Goal: Task Accomplishment & Management: Manage account settings

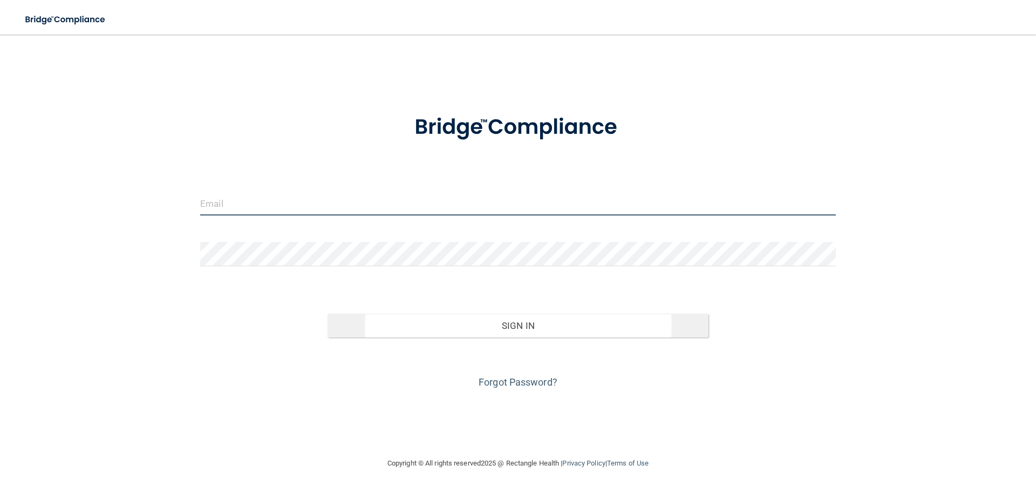
type input "[EMAIL_ADDRESS][DOMAIN_NAME]"
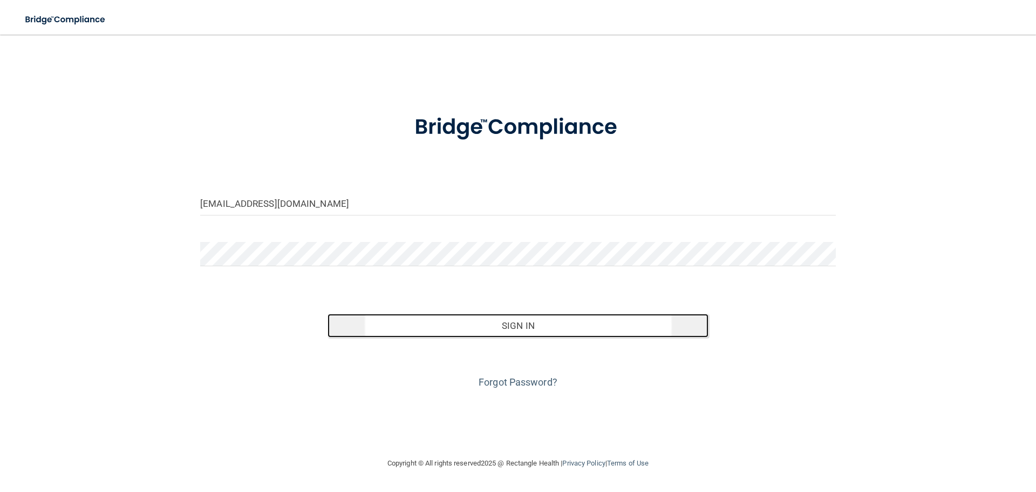
click at [537, 333] on button "Sign In" at bounding box center [519, 326] width 382 height 24
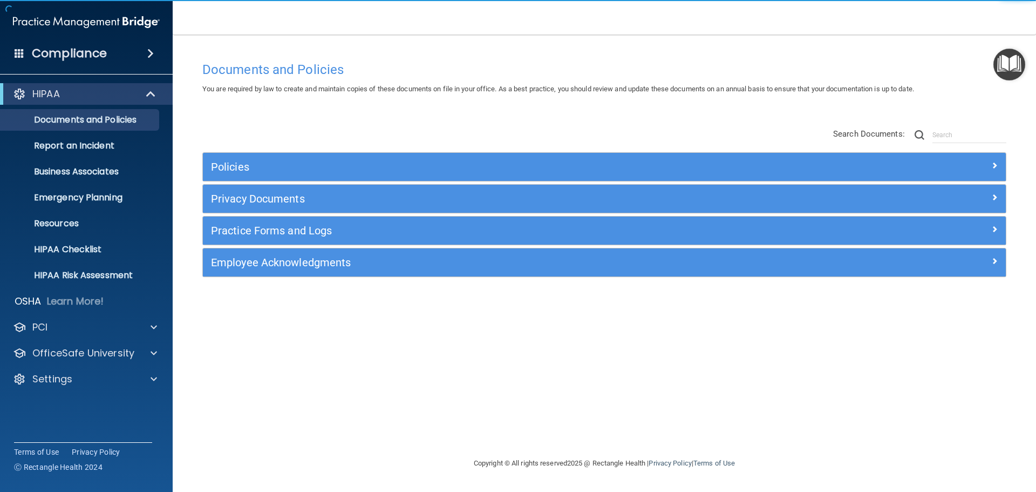
click at [341, 253] on div "Employee Acknowledgments" at bounding box center [604, 262] width 803 height 28
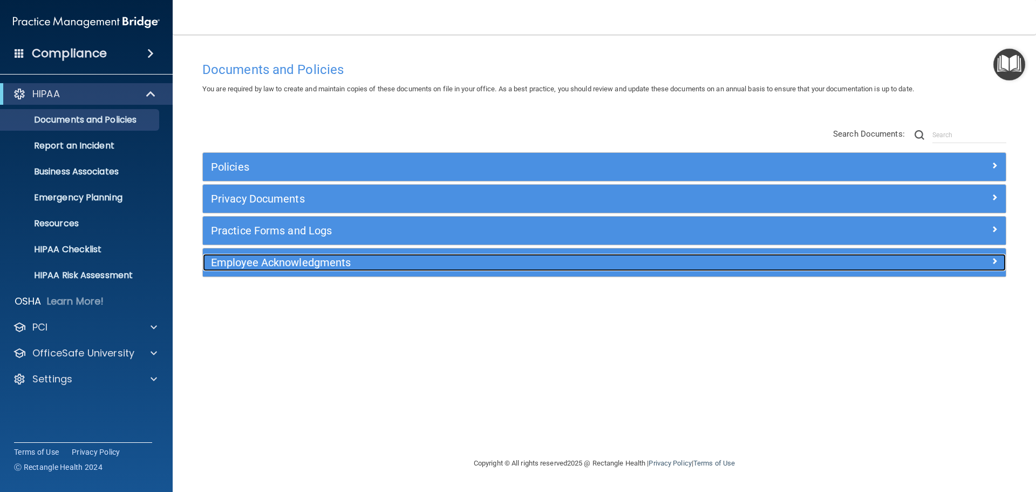
click at [343, 261] on h5 "Employee Acknowledgments" at bounding box center [504, 262] width 586 height 12
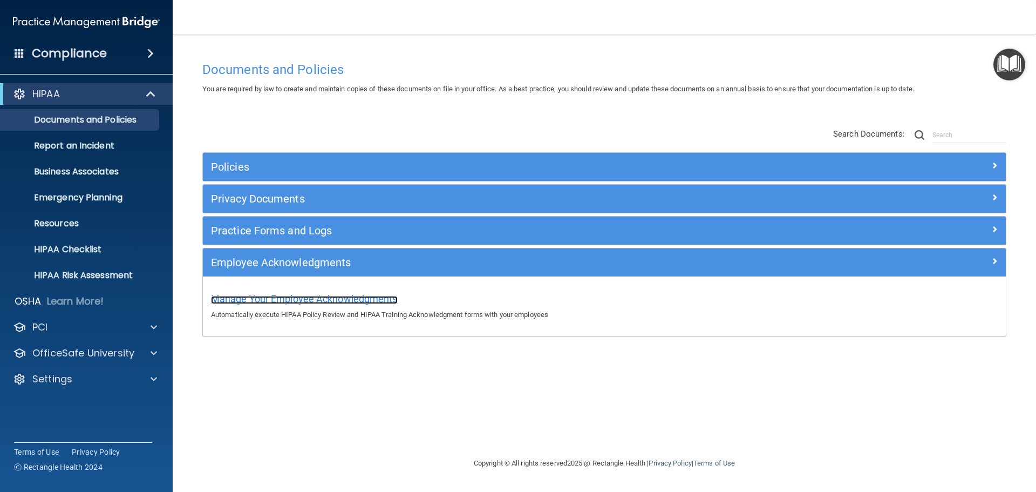
click at [336, 299] on span "Manage Your Employee Acknowledgments" at bounding box center [304, 298] width 187 height 11
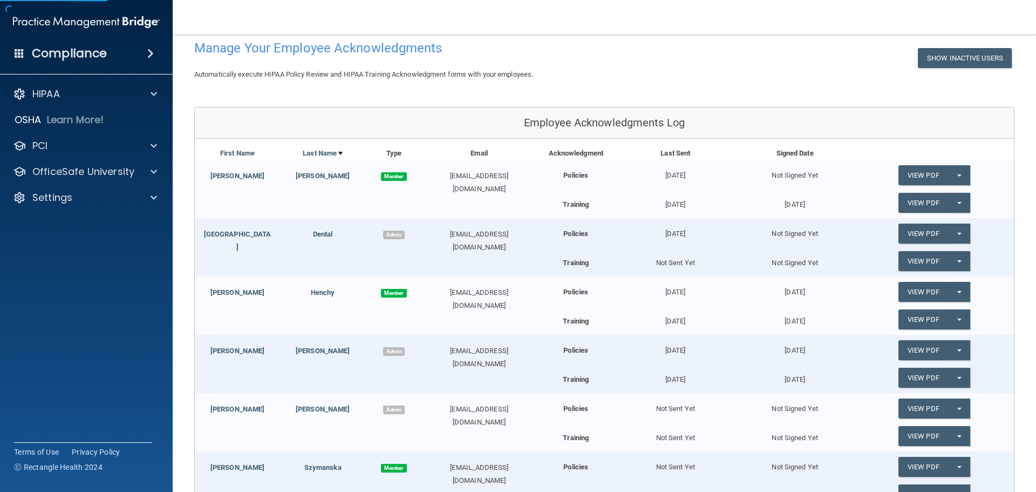
scroll to position [216, 0]
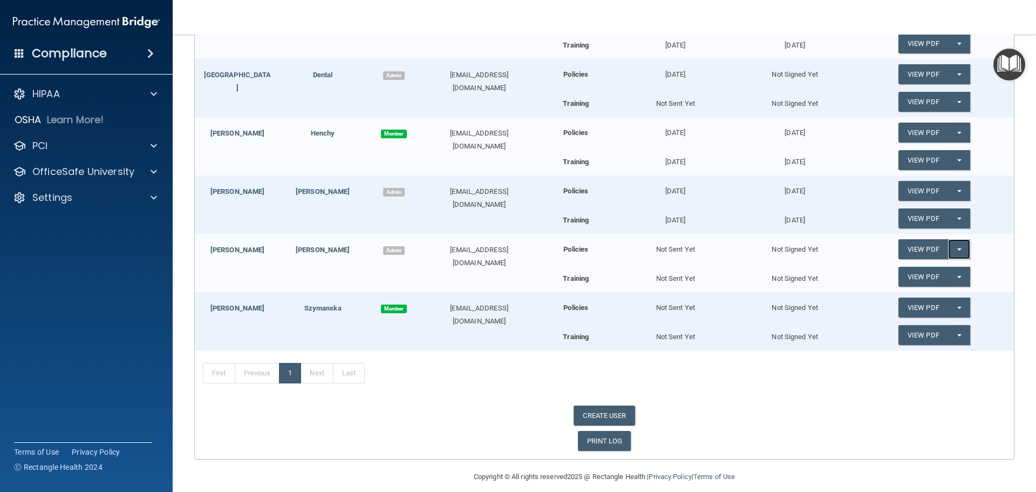
click at [950, 250] on button "Split button!" at bounding box center [959, 249] width 22 height 20
click at [941, 271] on link "Send Acknowledgment" at bounding box center [945, 271] width 93 height 16
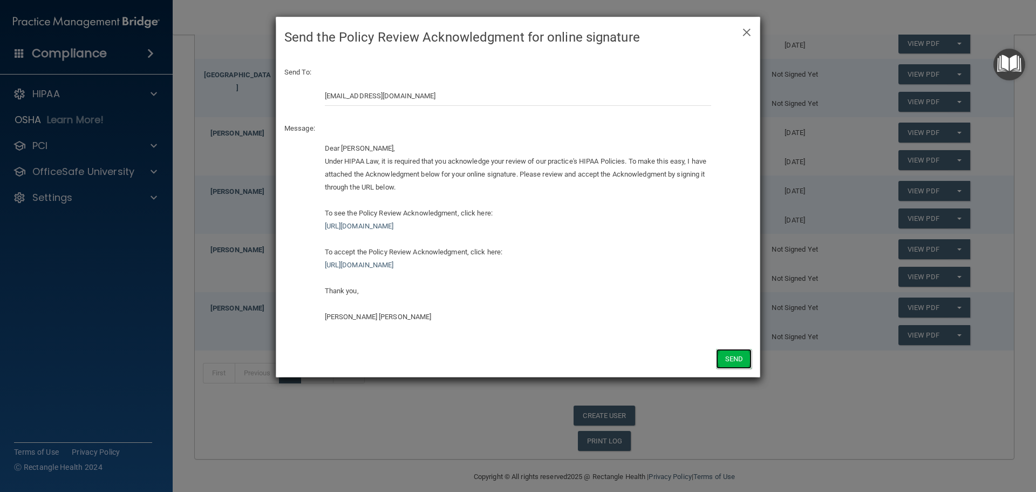
click at [734, 355] on button "Send" at bounding box center [734, 359] width 36 height 20
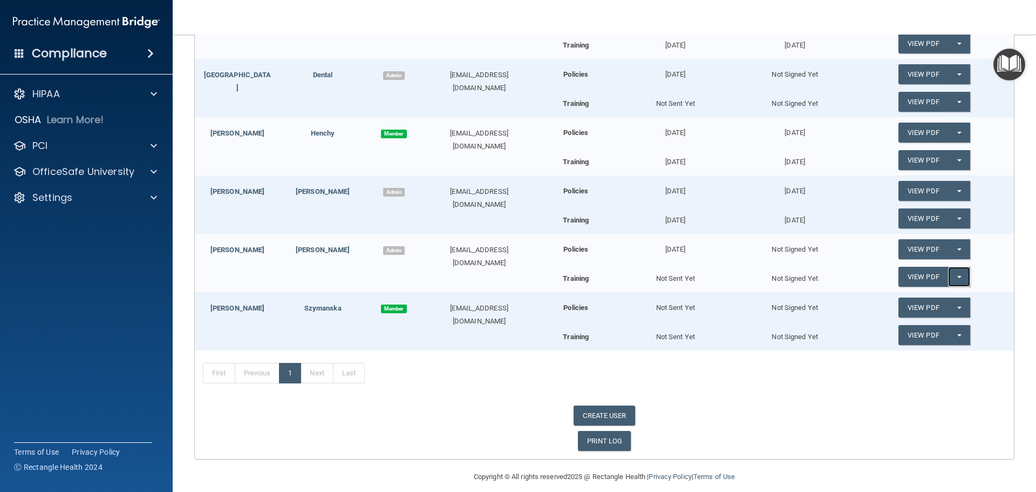
click at [958, 279] on button "Split button!" at bounding box center [959, 277] width 22 height 20
click at [958, 299] on link "Send Acknowledgment PDF" at bounding box center [953, 298] width 108 height 16
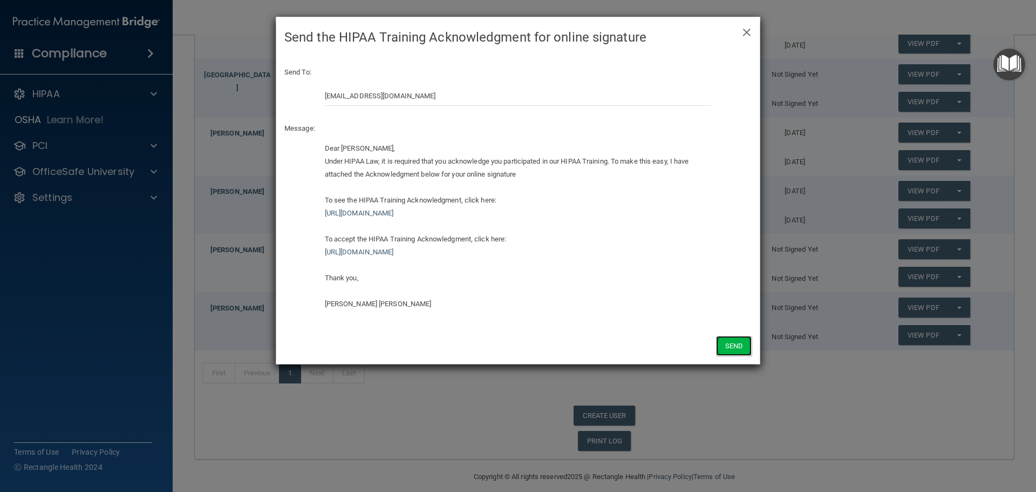
click at [722, 345] on button "Send" at bounding box center [734, 346] width 36 height 20
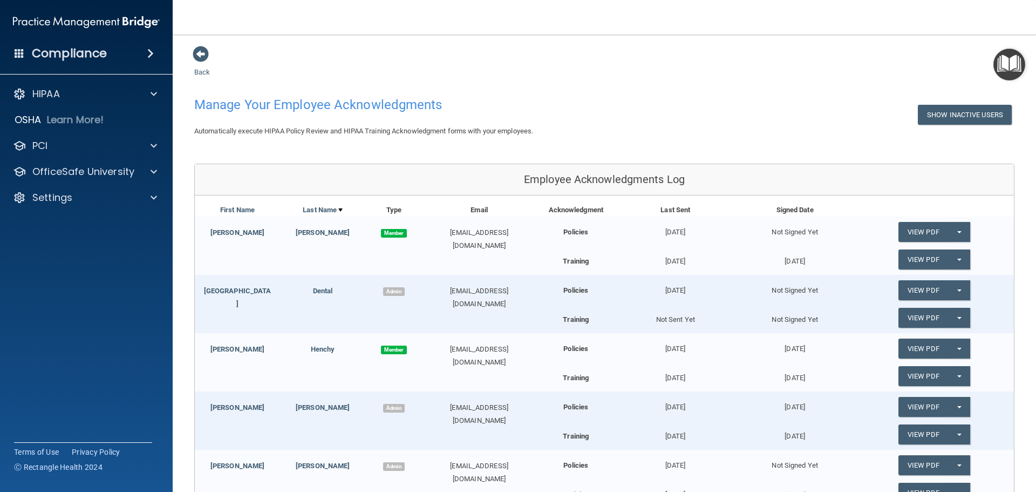
scroll to position [54, 0]
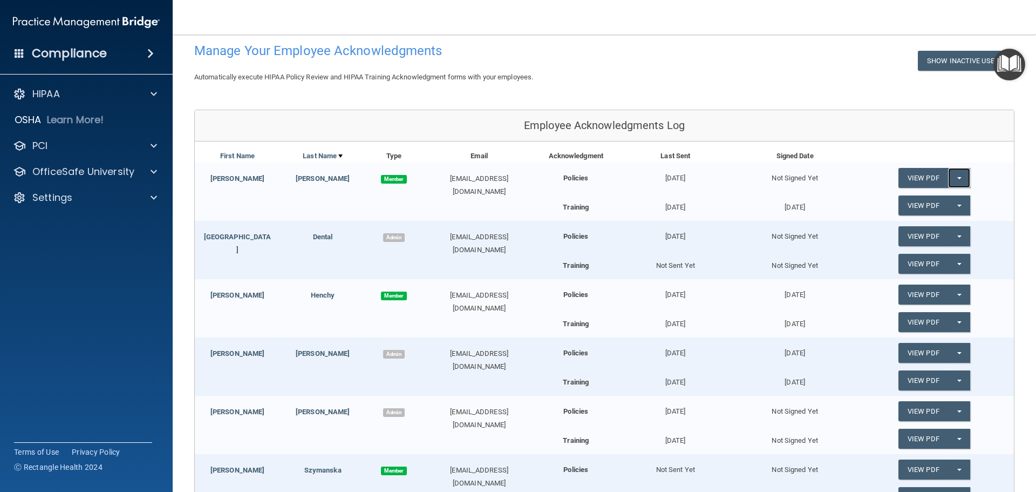
click at [958, 178] on span "button" at bounding box center [960, 178] width 4 height 2
click at [952, 206] on link "Send Acknowledgment" at bounding box center [945, 200] width 93 height 16
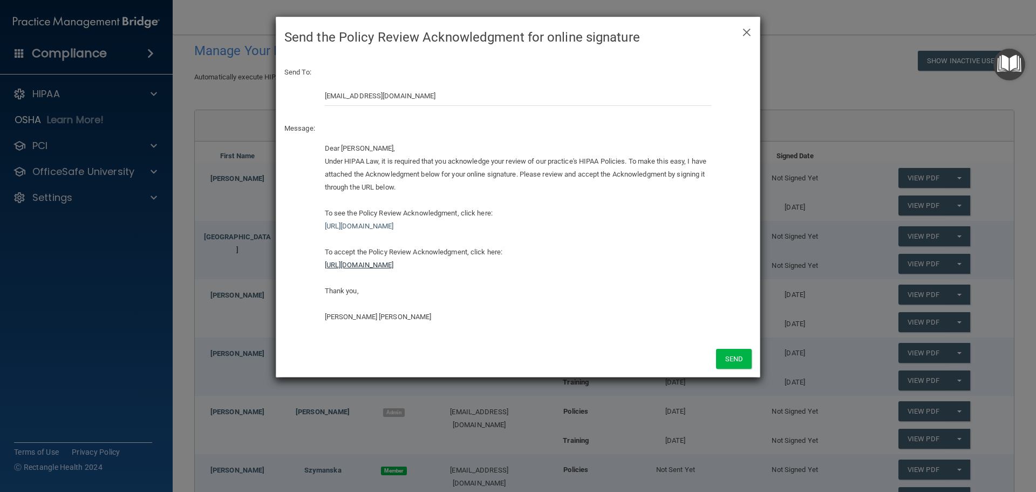
click at [394, 263] on link "[URL][DOMAIN_NAME]" at bounding box center [359, 265] width 69 height 8
click at [394, 269] on link "[URL][DOMAIN_NAME]" at bounding box center [359, 265] width 69 height 8
click at [492, 270] on div "Dear [PERSON_NAME], Under HIPAA Law, it is required that you acknowledge your r…" at bounding box center [518, 232] width 387 height 181
click at [732, 362] on button "Send" at bounding box center [734, 359] width 36 height 20
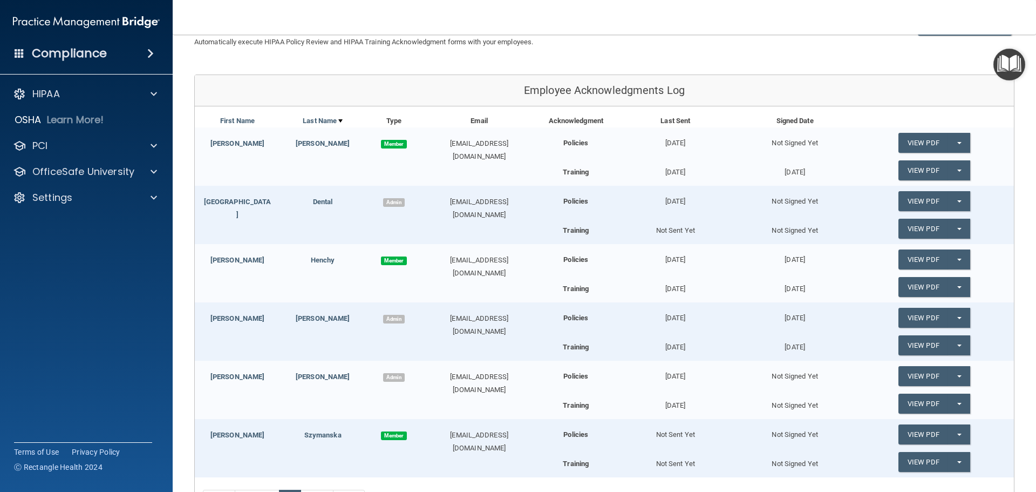
scroll to position [108, 0]
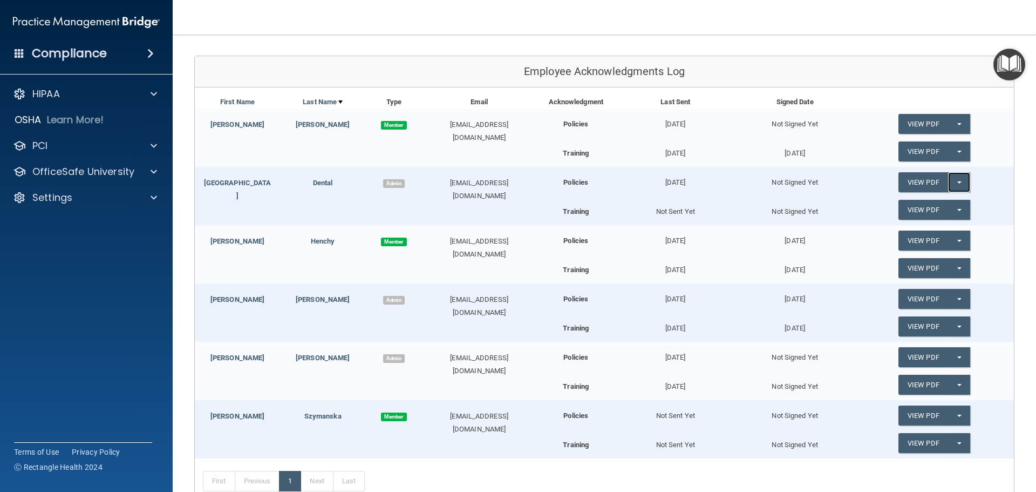
click at [951, 190] on button "Split button!" at bounding box center [959, 182] width 22 height 20
click at [940, 205] on link "Send Acknowledgment" at bounding box center [945, 204] width 93 height 16
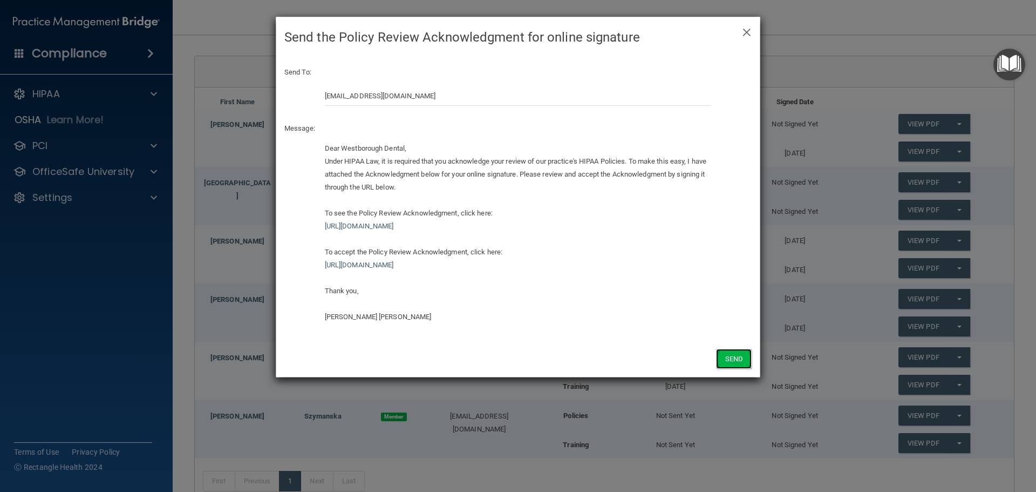
click at [741, 360] on button "Send" at bounding box center [734, 359] width 36 height 20
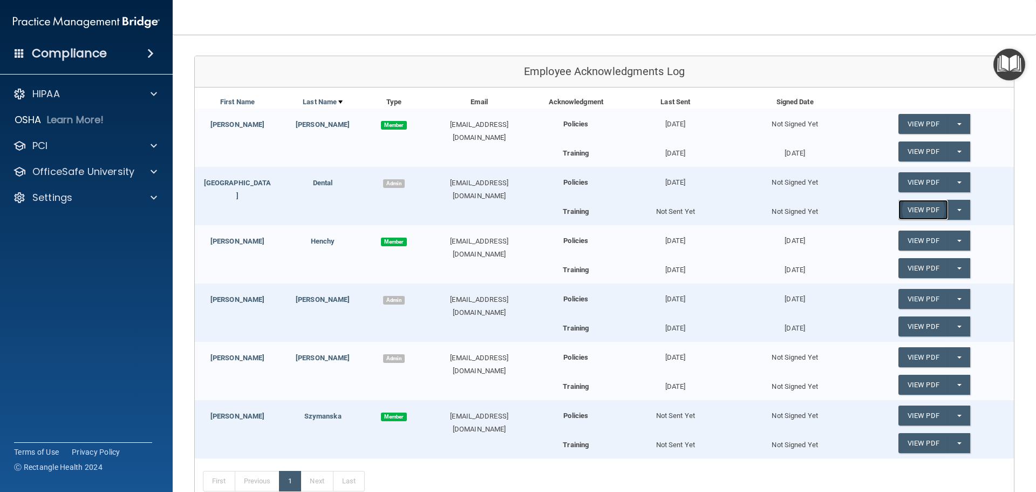
click at [936, 214] on link "View PDF" at bounding box center [924, 210] width 50 height 20
click at [959, 207] on button "Split button!" at bounding box center [959, 210] width 22 height 20
click at [932, 235] on link "Send Acknowledgment PDF" at bounding box center [953, 231] width 108 height 16
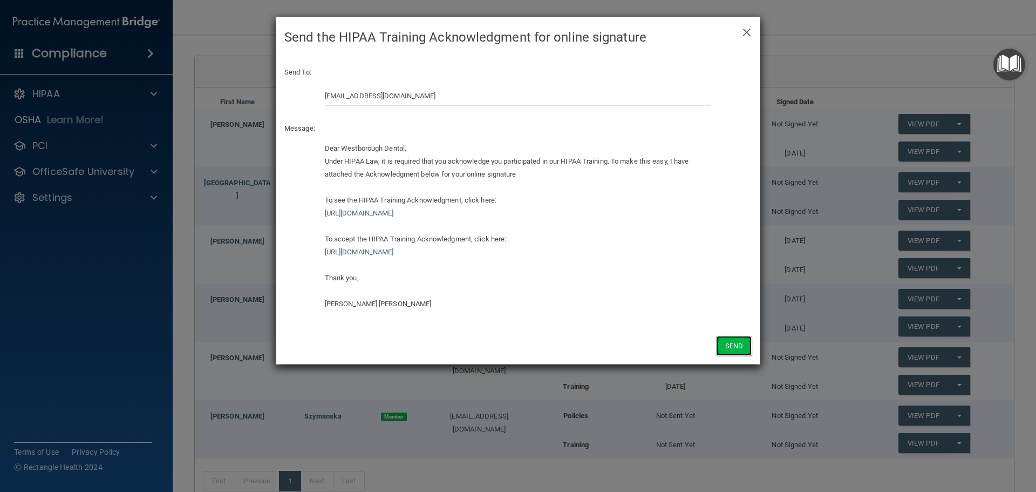
click at [739, 348] on button "Send" at bounding box center [734, 346] width 36 height 20
